Goal: Use online tool/utility: Utilize a website feature to perform a specific function

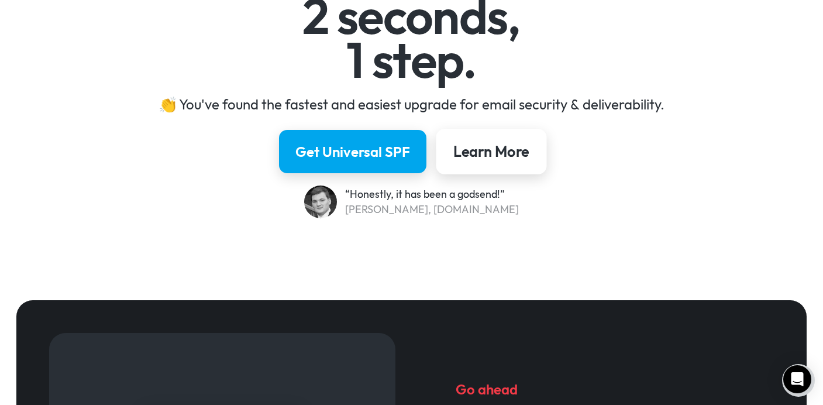
click at [501, 152] on div "Learn More" at bounding box center [491, 152] width 76 height 20
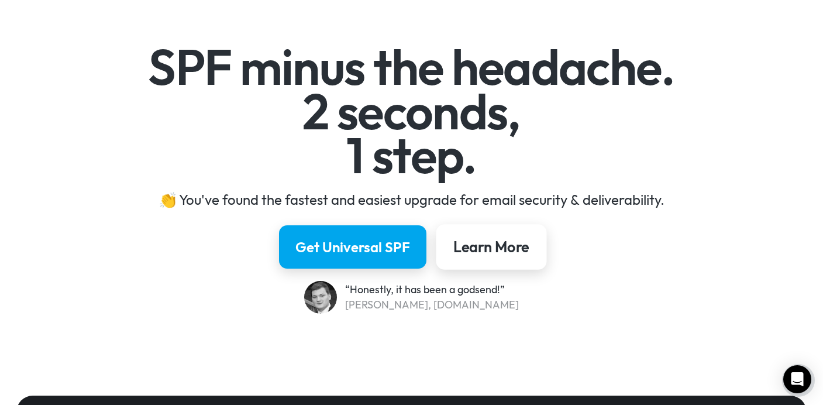
click at [505, 243] on div "Learn More" at bounding box center [491, 247] width 76 height 20
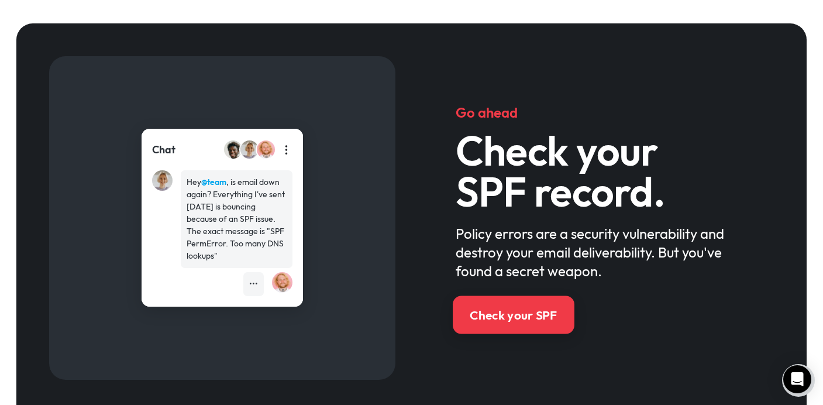
scroll to position [490, 0]
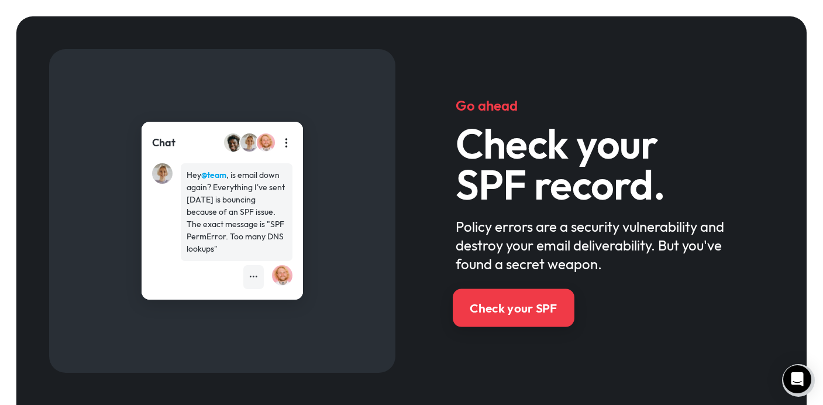
click at [520, 315] on div "Check your SPF" at bounding box center [513, 308] width 87 height 17
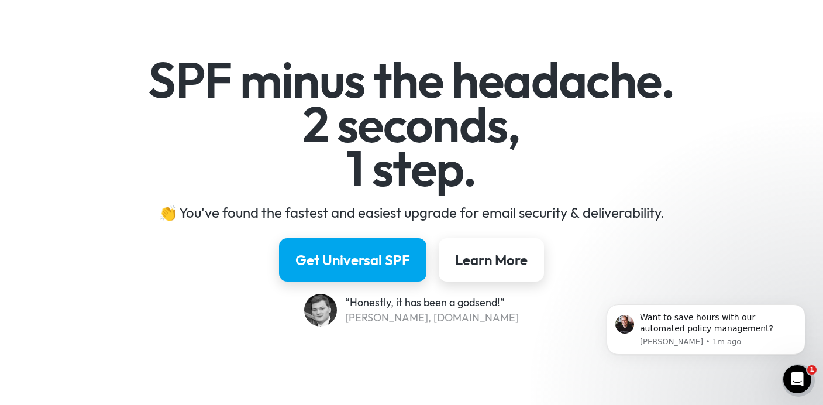
scroll to position [99, 0]
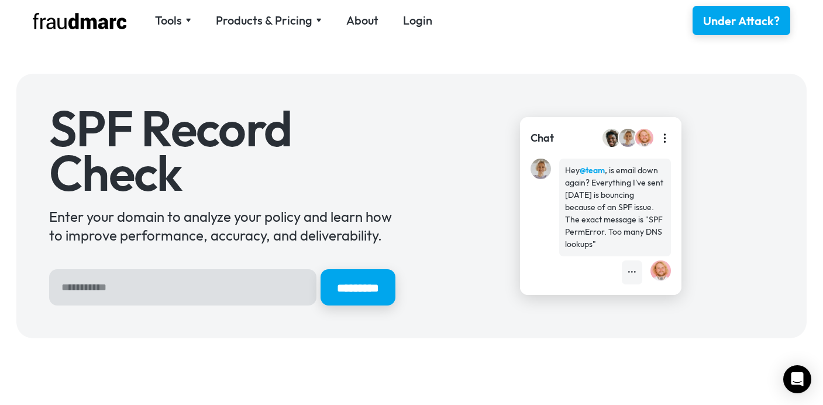
click at [221, 293] on input "Hero Sign Up Form" at bounding box center [182, 287] width 267 height 36
type input "********"
click at [349, 291] on input "*********" at bounding box center [357, 288] width 78 height 38
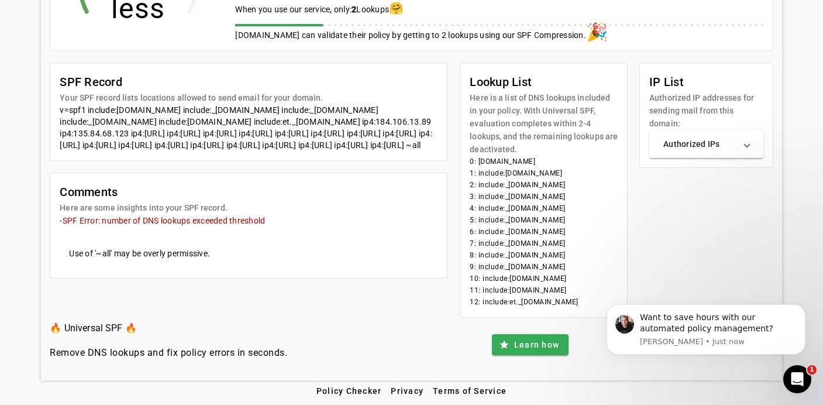
scroll to position [316, 0]
click at [711, 138] on mat-panel-title "Authorized IPs" at bounding box center [699, 144] width 72 height 12
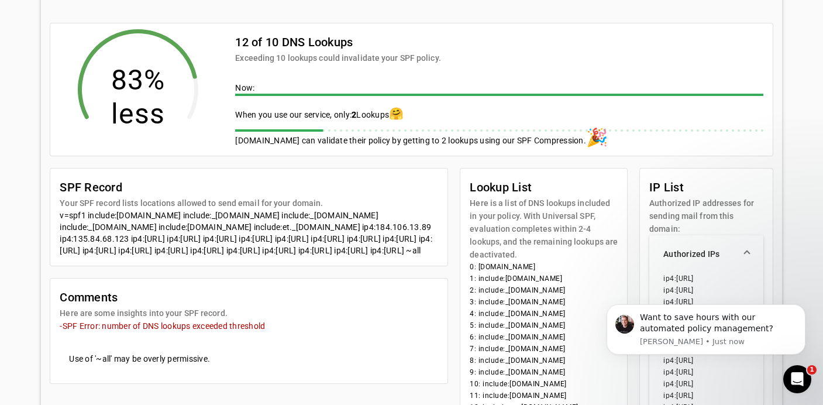
scroll to position [216, 0]
